Goal: Information Seeking & Learning: Learn about a topic

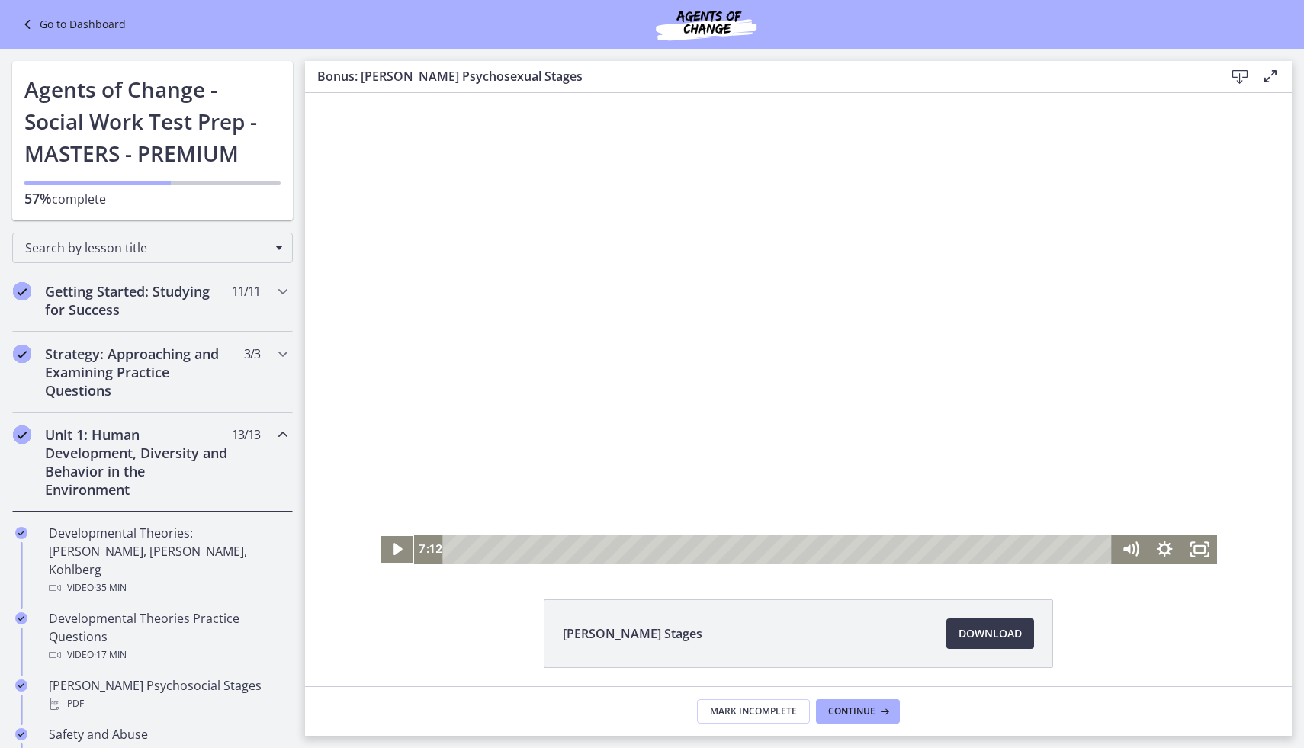
scroll to position [919, 0]
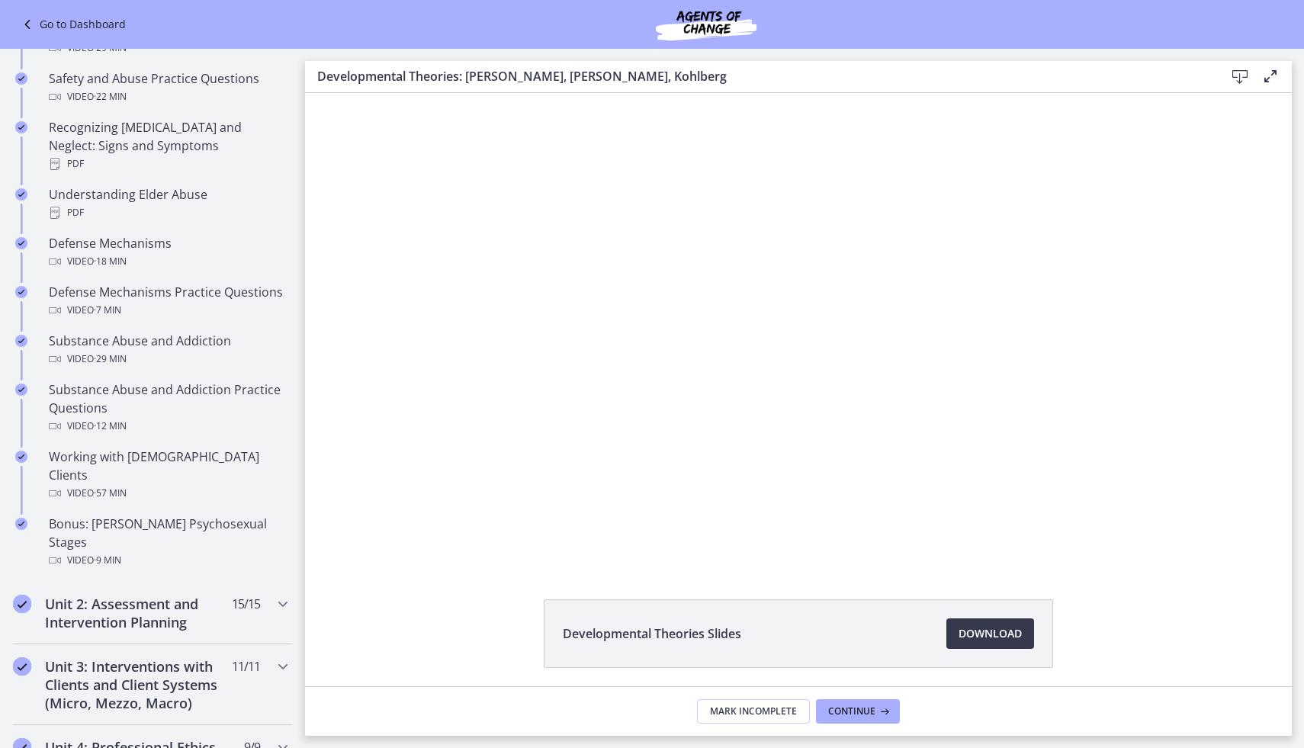
scroll to position [841, 0]
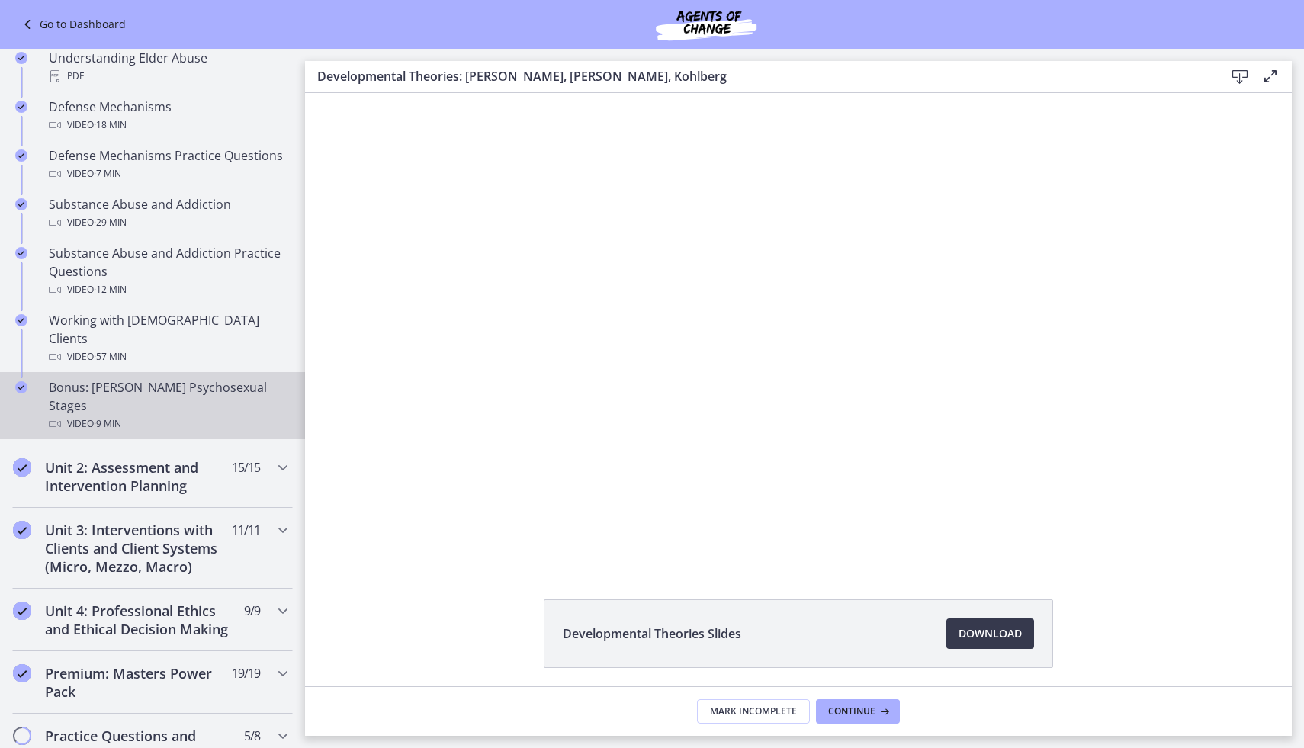
click at [167, 378] on div "Bonus: [PERSON_NAME] Psychosexual Stages Video · 9 min" at bounding box center [168, 405] width 238 height 55
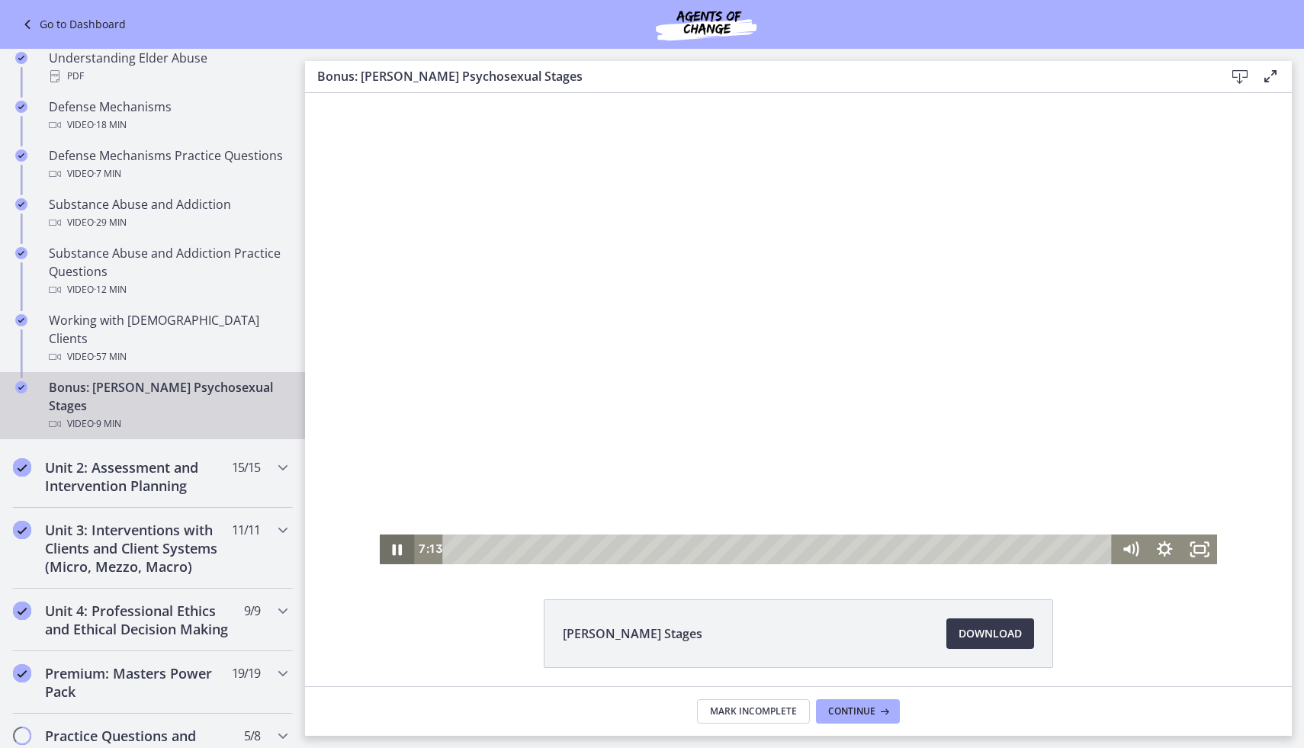
click at [401, 553] on icon "Pause" at bounding box center [398, 549] width 10 height 11
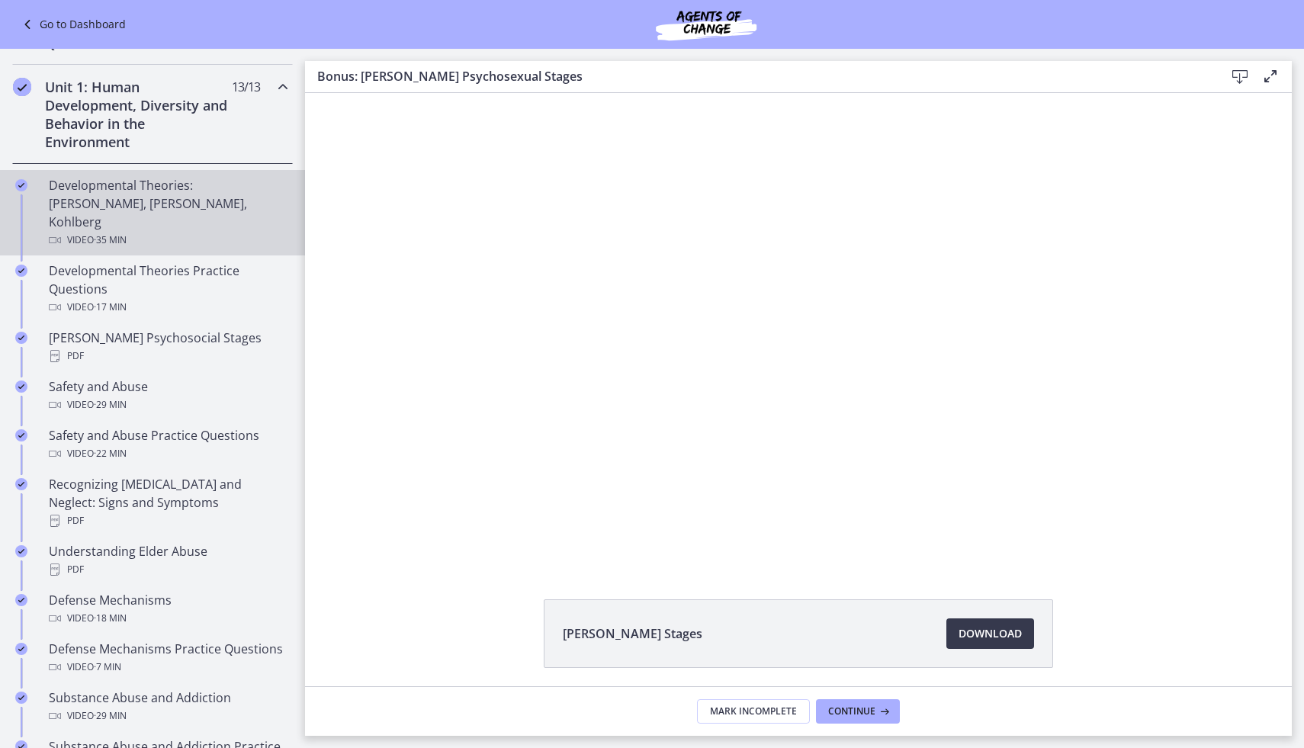
scroll to position [319, 0]
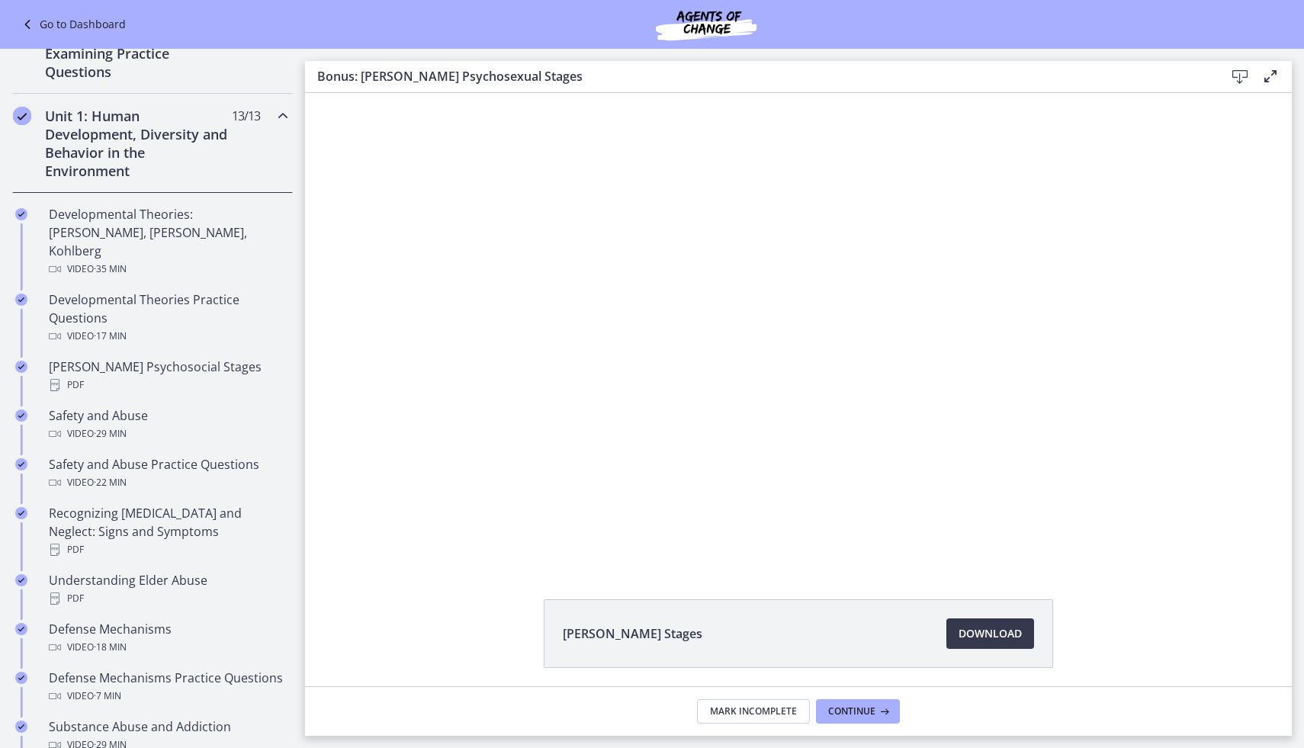
click at [282, 114] on icon "Chapters" at bounding box center [283, 116] width 18 height 18
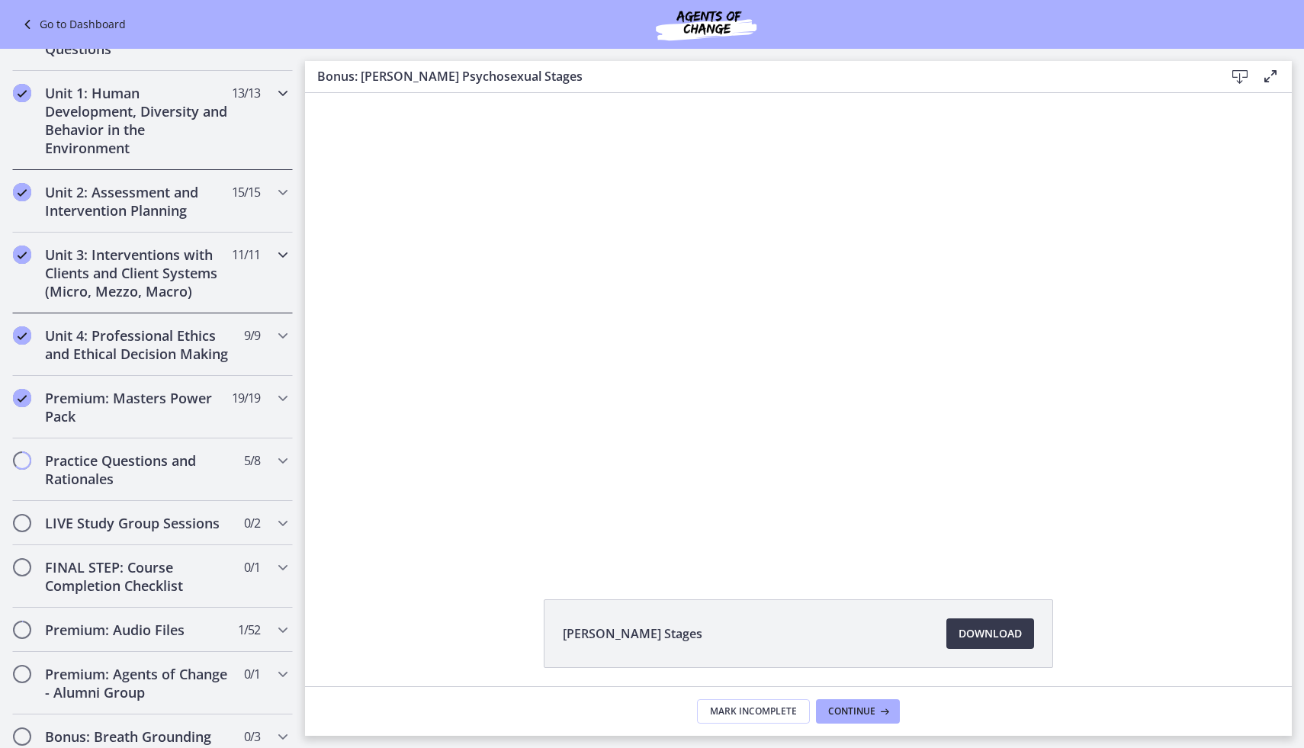
scroll to position [348, 0]
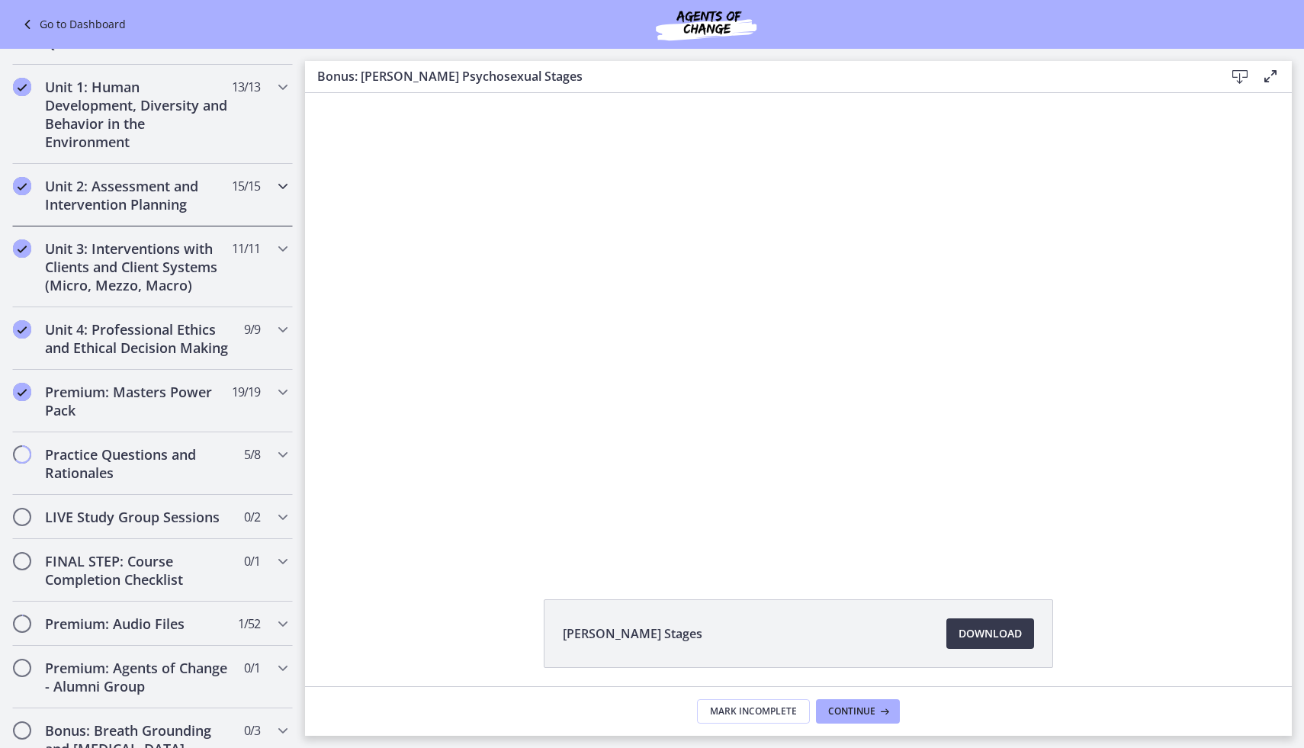
click at [174, 216] on div "Unit 2: Assessment and Intervention Planning 15 / 15 Completed" at bounding box center [152, 195] width 281 height 63
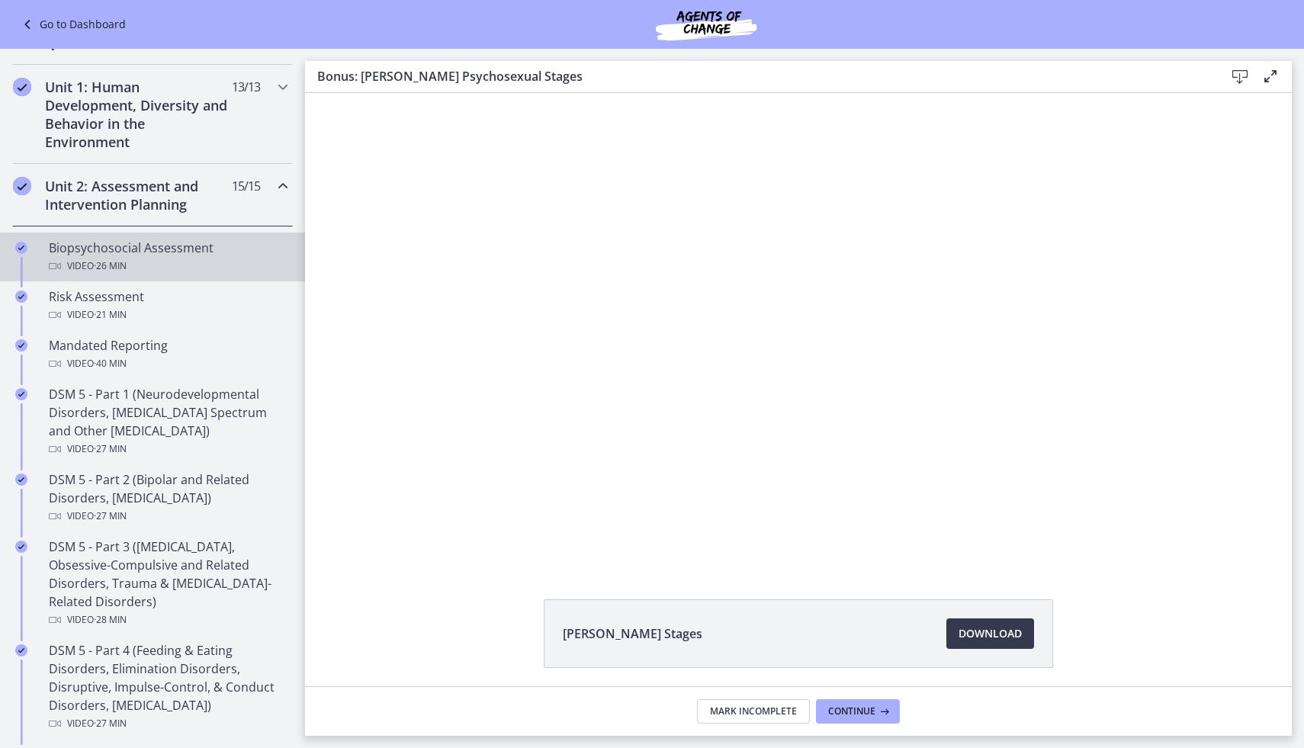
click at [178, 259] on div "Video · 26 min" at bounding box center [168, 266] width 238 height 18
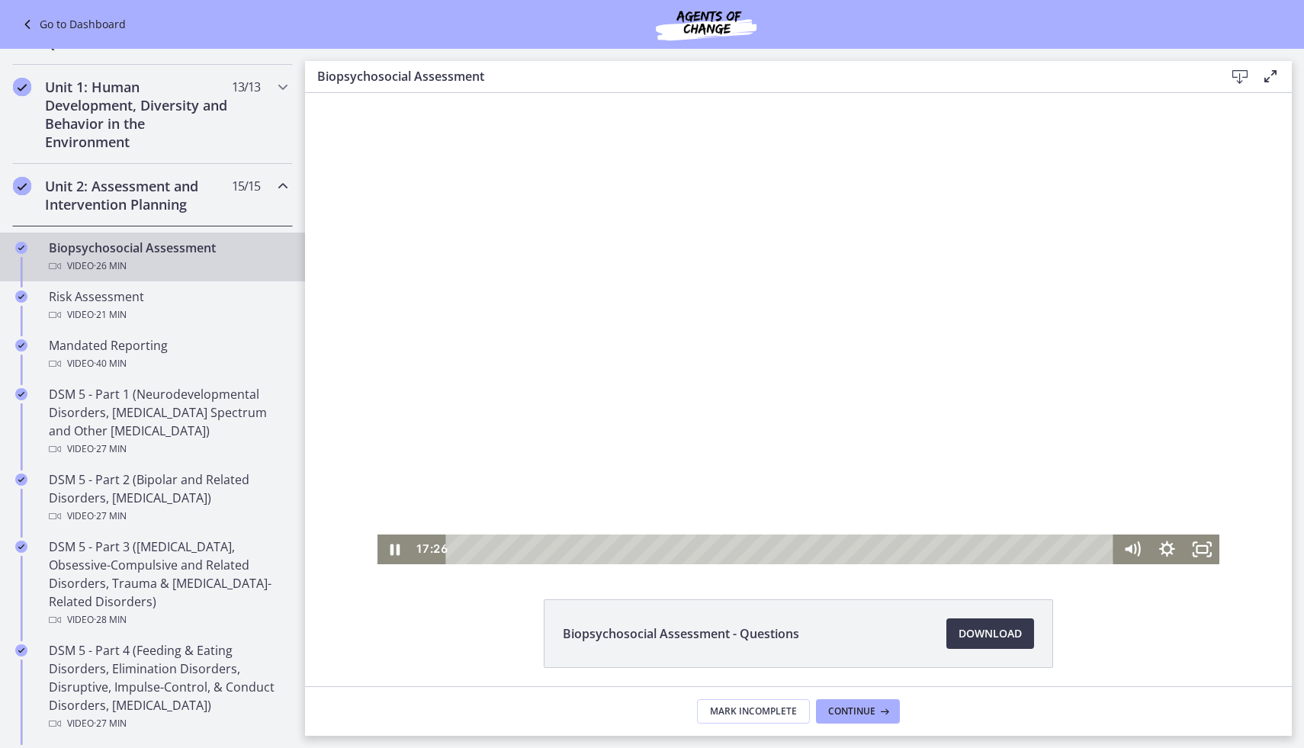
click at [484, 550] on div "Playbar" at bounding box center [782, 549] width 646 height 30
click at [393, 554] on icon "Pause" at bounding box center [395, 550] width 11 height 14
click at [393, 553] on icon "Play Video" at bounding box center [396, 549] width 11 height 14
